Goal: Task Accomplishment & Management: Manage account settings

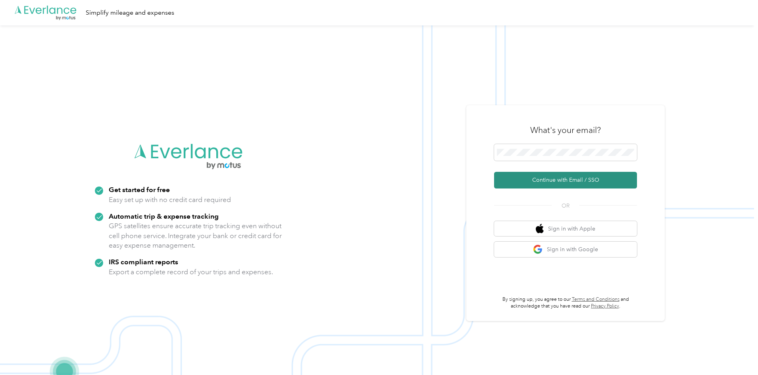
click at [549, 181] on button "Continue with Email / SSO" at bounding box center [565, 180] width 143 height 17
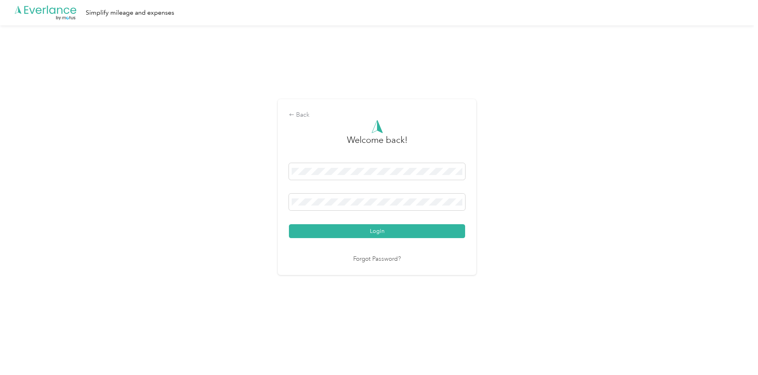
click at [558, 300] on div "Back Welcome back! Login Forgot Password?" at bounding box center [377, 190] width 754 height 330
click at [356, 229] on button "Login" at bounding box center [377, 231] width 176 height 14
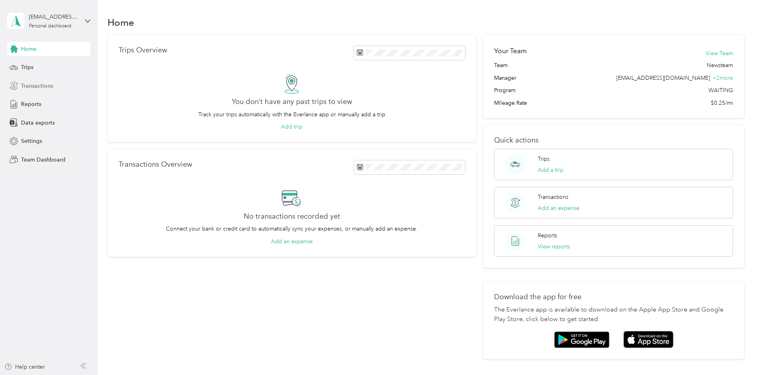
click at [40, 85] on span "Transactions" at bounding box center [37, 86] width 32 height 8
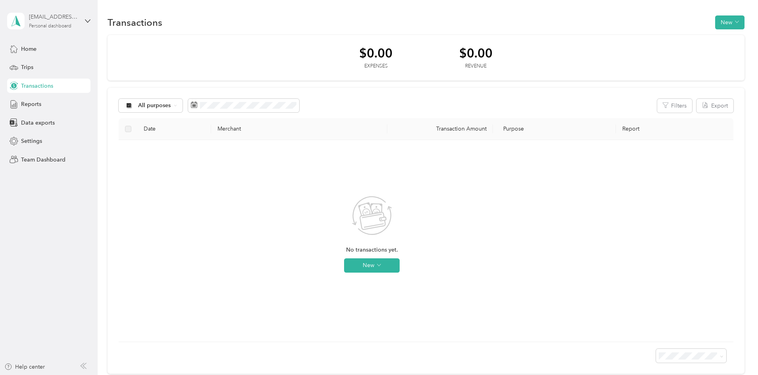
click at [46, 17] on div "[EMAIL_ADDRESS][DOMAIN_NAME]" at bounding box center [54, 17] width 50 height 8
click at [54, 65] on div "Team dashboard" at bounding box center [35, 61] width 42 height 8
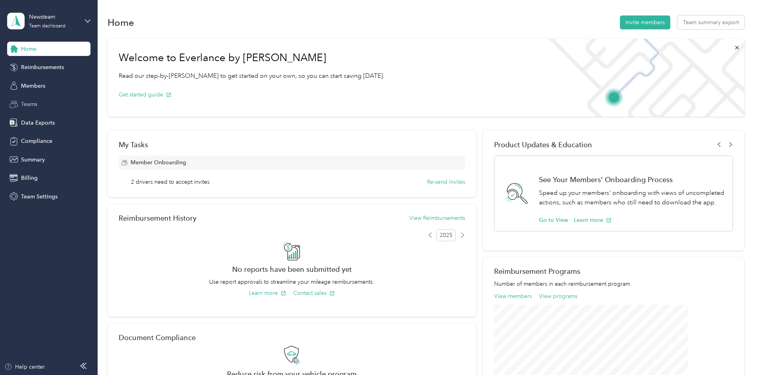
click at [32, 104] on span "Teams" at bounding box center [29, 104] width 16 height 8
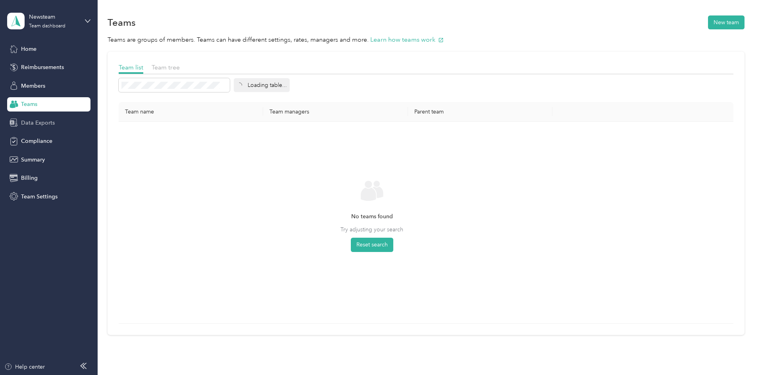
click at [32, 120] on span "Data Exports" at bounding box center [38, 123] width 34 height 8
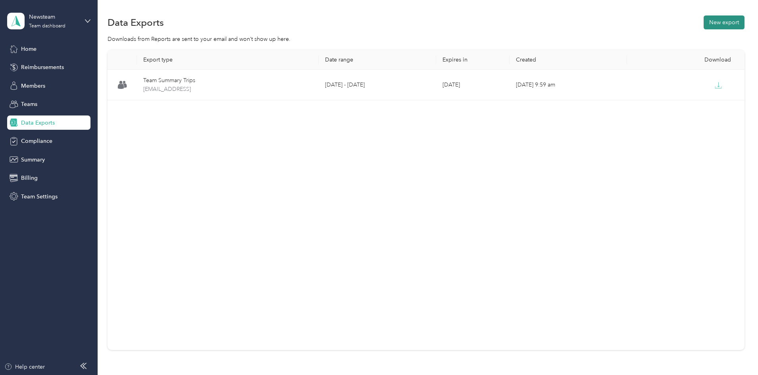
click at [704, 24] on button "New export" at bounding box center [724, 22] width 41 height 14
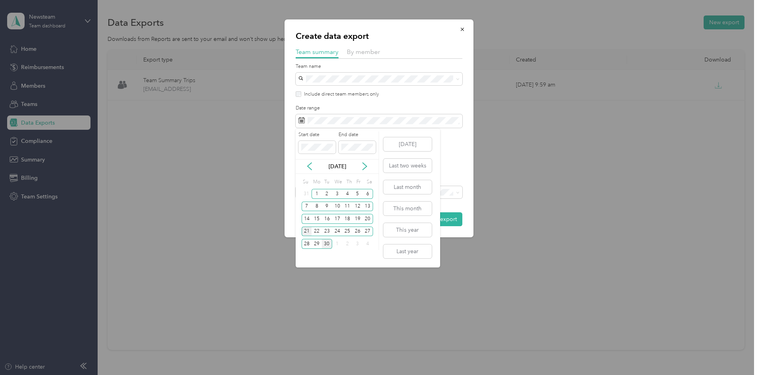
click at [306, 229] on div "21" at bounding box center [307, 232] width 10 height 10
click at [366, 229] on div "27" at bounding box center [368, 232] width 10 height 10
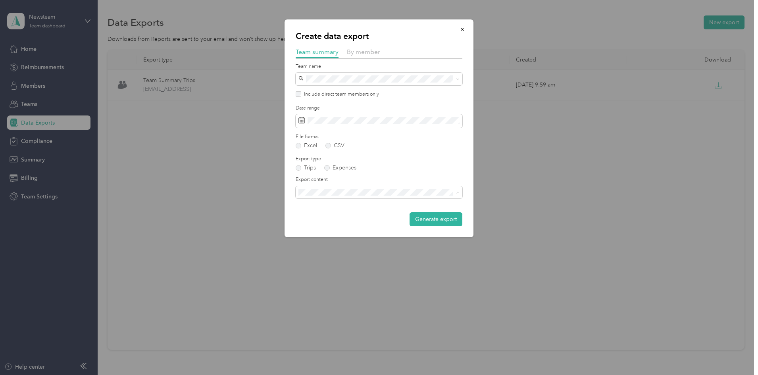
click at [369, 218] on div "Summary and full trips list" at bounding box center [379, 220] width 156 height 8
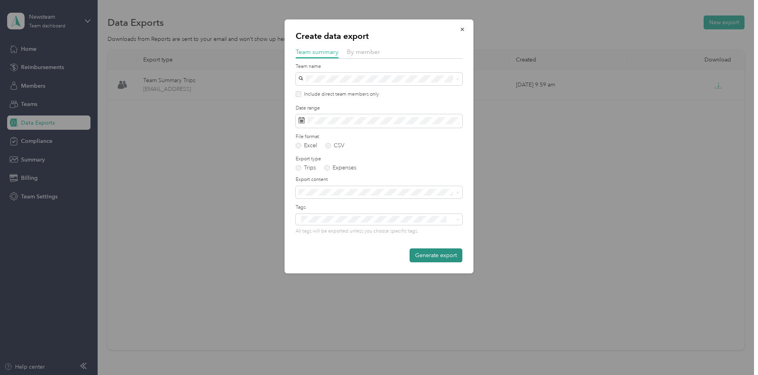
click at [428, 255] on button "Generate export" at bounding box center [436, 255] width 53 height 14
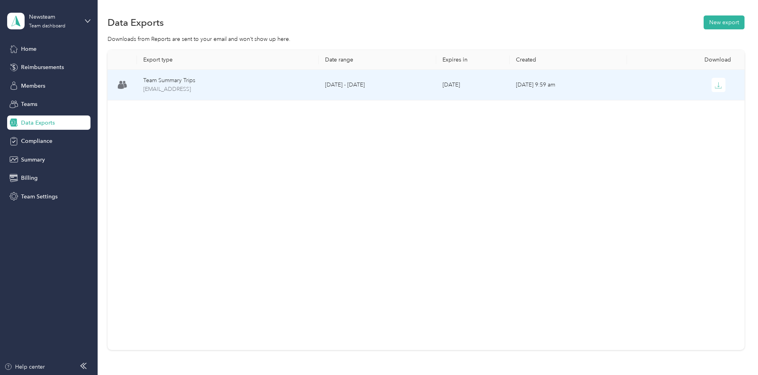
click at [488, 91] on td "[DATE]" at bounding box center [472, 85] width 73 height 31
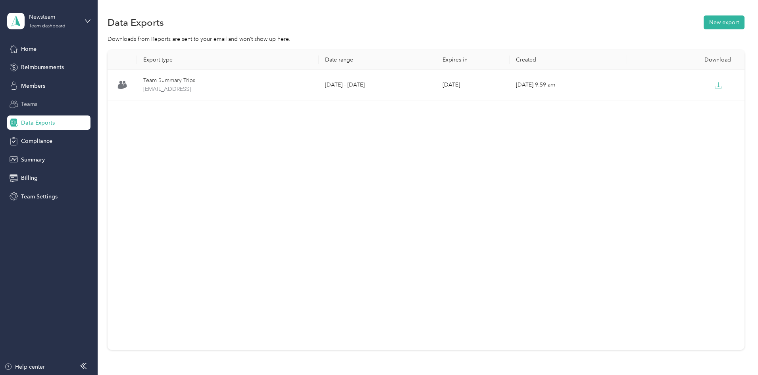
click at [23, 107] on span "Teams" at bounding box center [29, 104] width 16 height 8
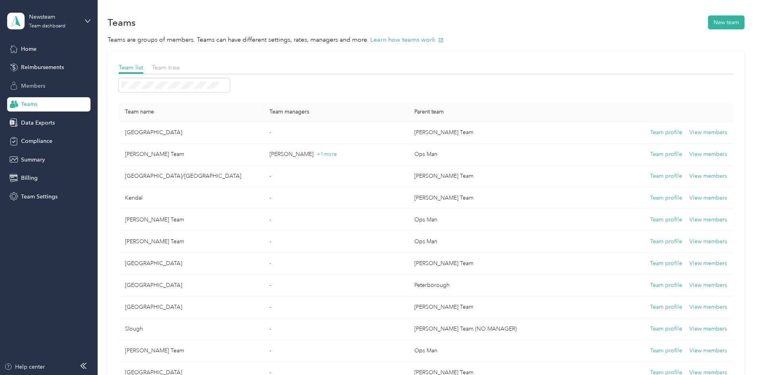
click at [44, 87] on span "Members" at bounding box center [33, 86] width 24 height 8
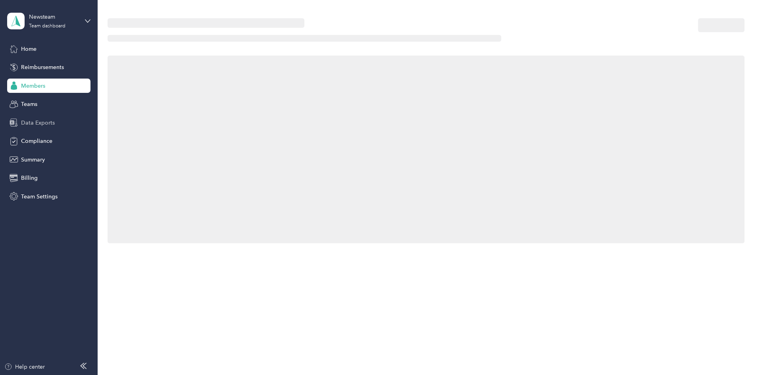
click at [40, 122] on span "Data Exports" at bounding box center [38, 123] width 34 height 8
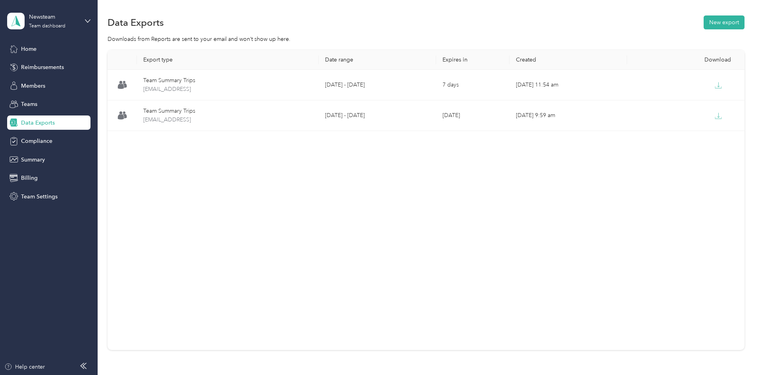
click at [463, 37] on div "Downloads from Reports are sent to your email and won’t show up here." at bounding box center [426, 39] width 637 height 8
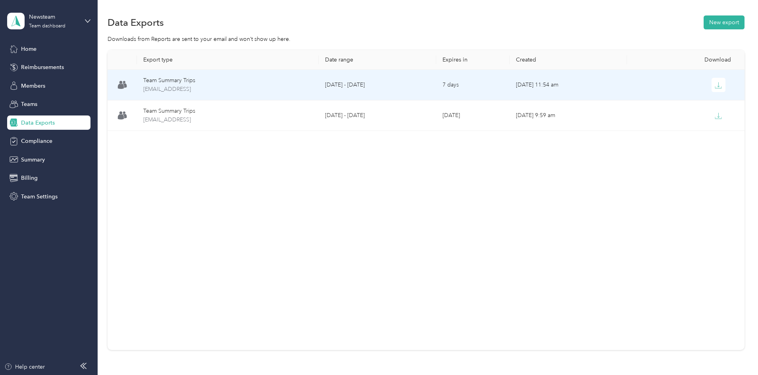
click at [356, 84] on td "[DATE] - [DATE]" at bounding box center [377, 85] width 117 height 31
click at [285, 87] on span "[EMAIL_ADDRESS]" at bounding box center [227, 89] width 169 height 9
click at [712, 83] on button "button" at bounding box center [719, 85] width 14 height 14
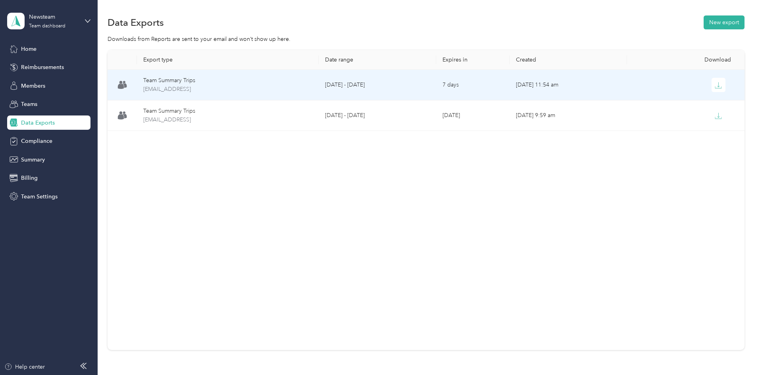
drag, startPoint x: 663, startPoint y: 122, endPoint x: 699, endPoint y: 46, distance: 84.7
click at [712, 114] on button "button" at bounding box center [719, 115] width 14 height 14
